Goal: Transaction & Acquisition: Subscribe to service/newsletter

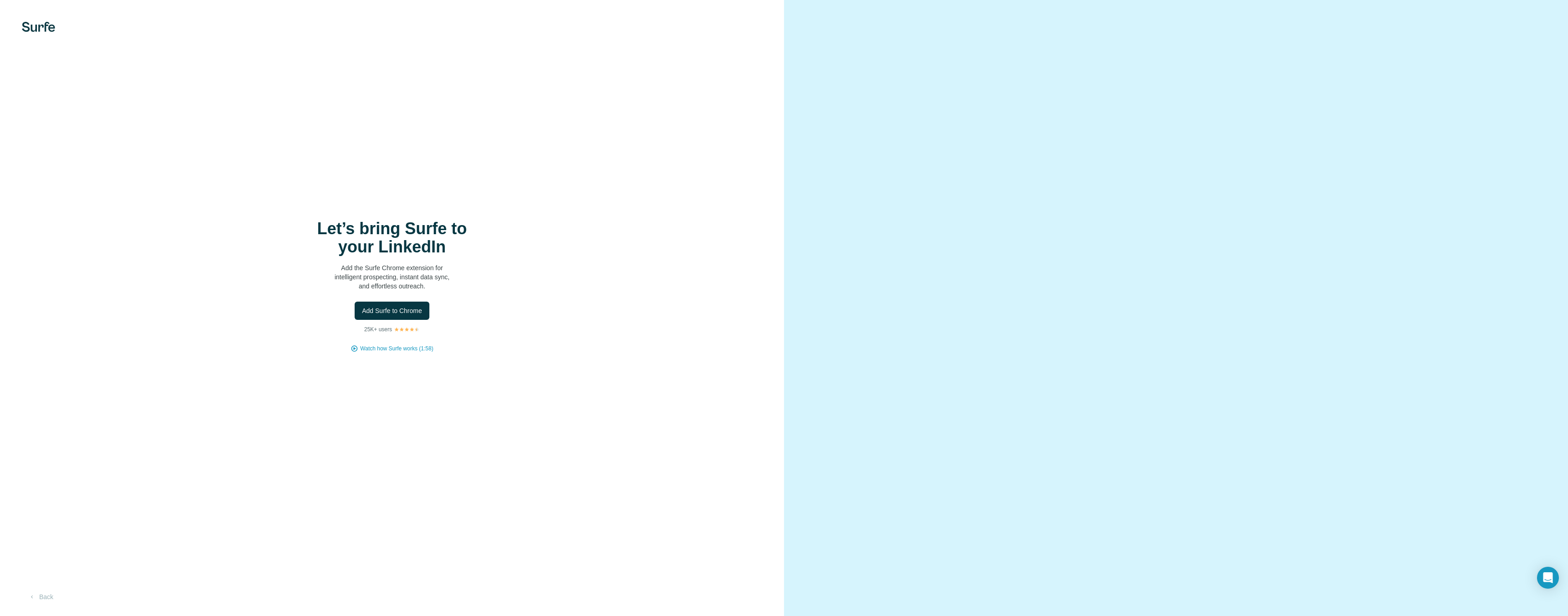
click at [25, 29] on img at bounding box center [38, 27] width 33 height 10
click at [32, 28] on img at bounding box center [38, 27] width 33 height 10
click at [48, 600] on button "Back" at bounding box center [40, 597] width 38 height 17
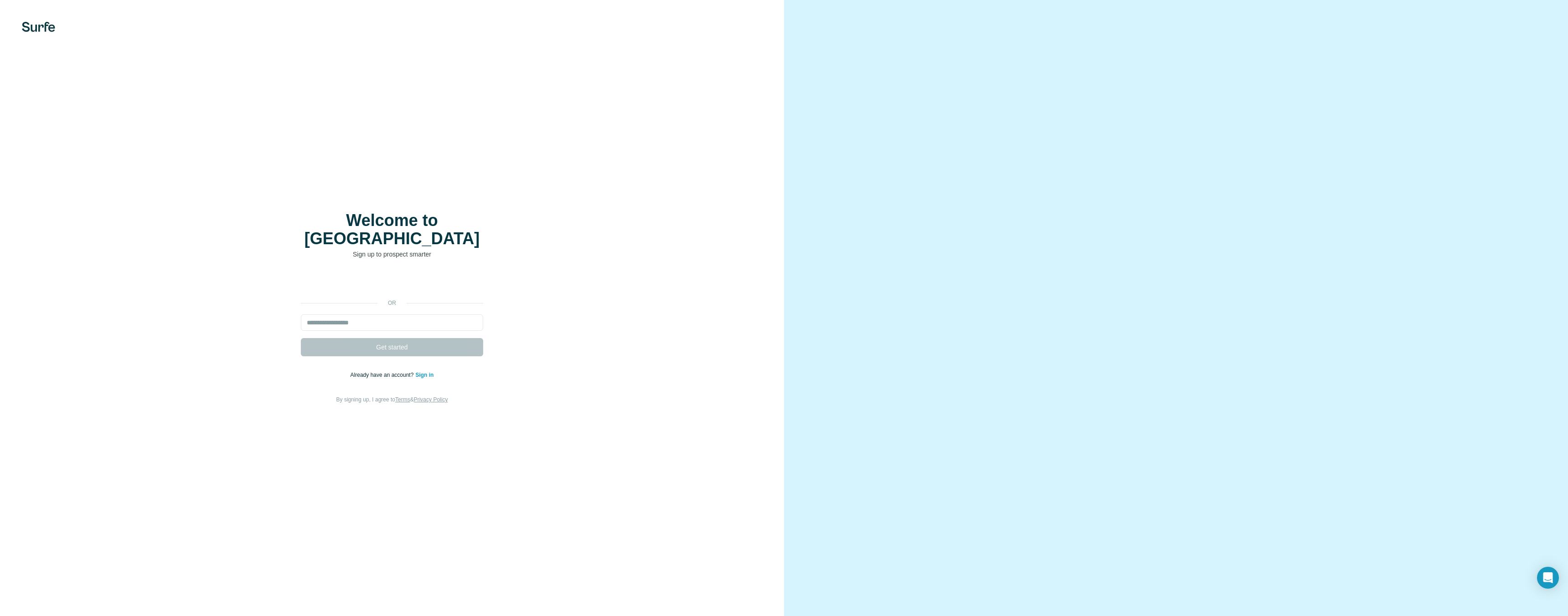
click at [52, 28] on img at bounding box center [38, 27] width 33 height 10
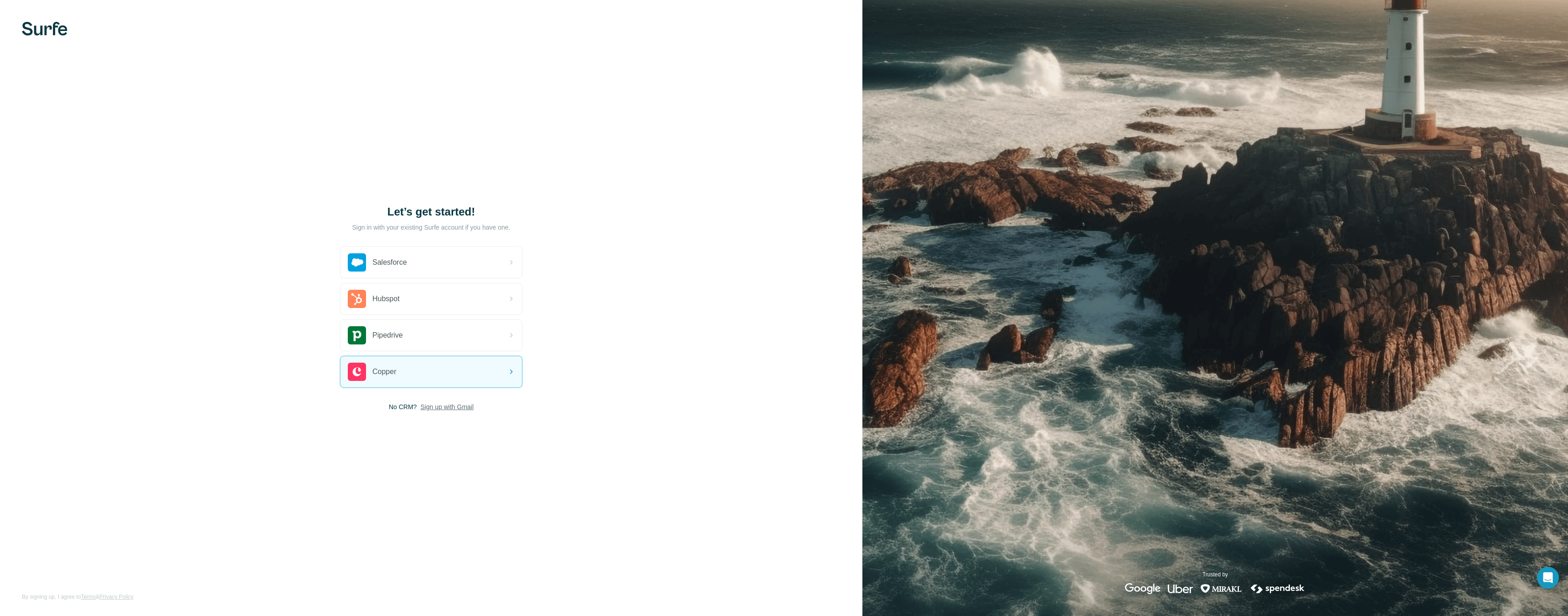
click at [433, 406] on span "Sign up with Gmail" at bounding box center [447, 407] width 53 height 9
click at [442, 423] on button "Sign up with Google" at bounding box center [431, 416] width 182 height 18
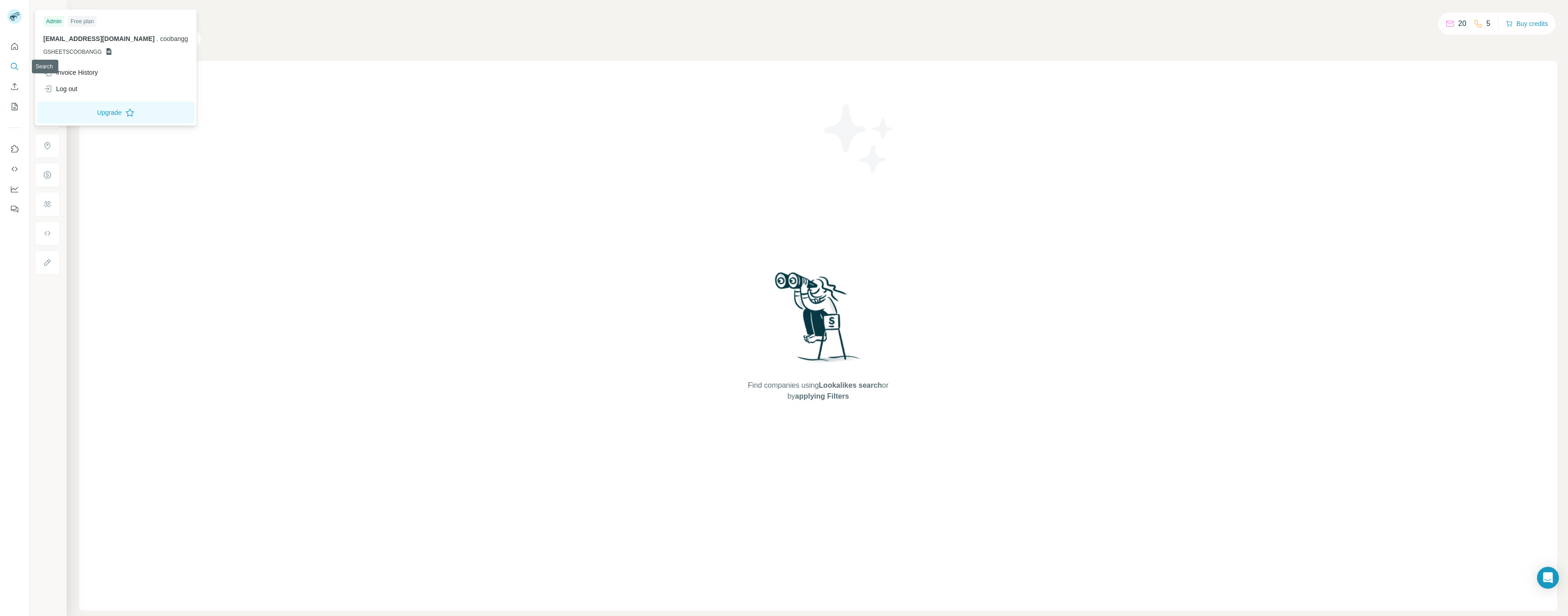
click at [15, 65] on icon "Search" at bounding box center [15, 67] width 9 height 9
